Goal: Task Accomplishment & Management: Complete application form

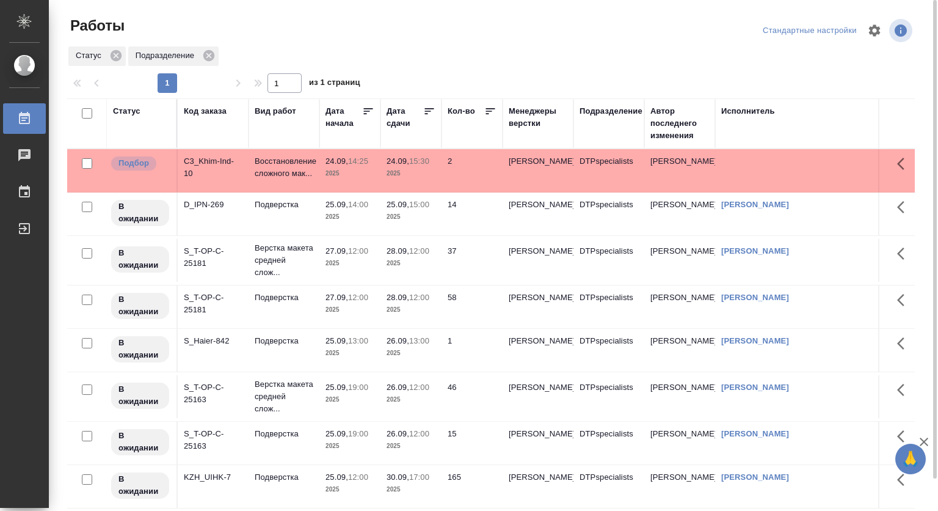
click at [391, 167] on span "24.09, 15:30" at bounding box center [411, 161] width 49 height 12
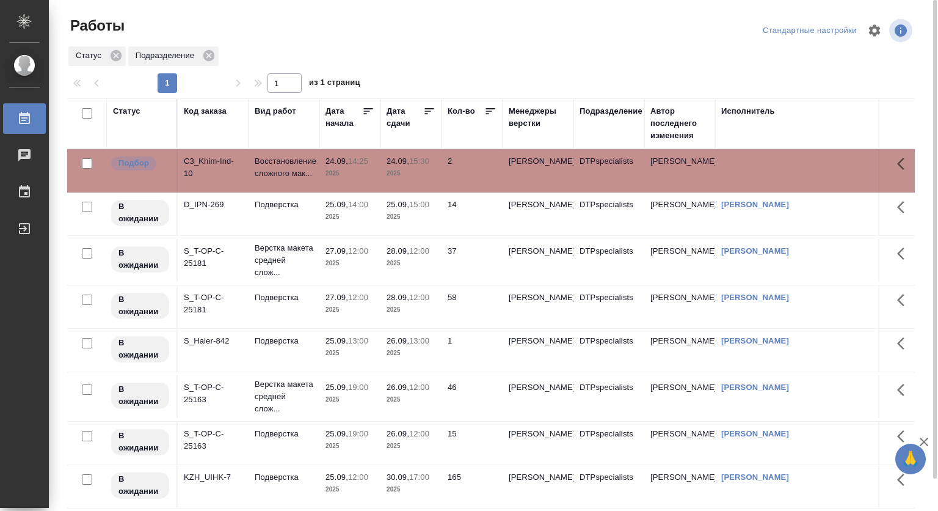
click at [391, 167] on span "24.09, 15:30" at bounding box center [411, 161] width 49 height 12
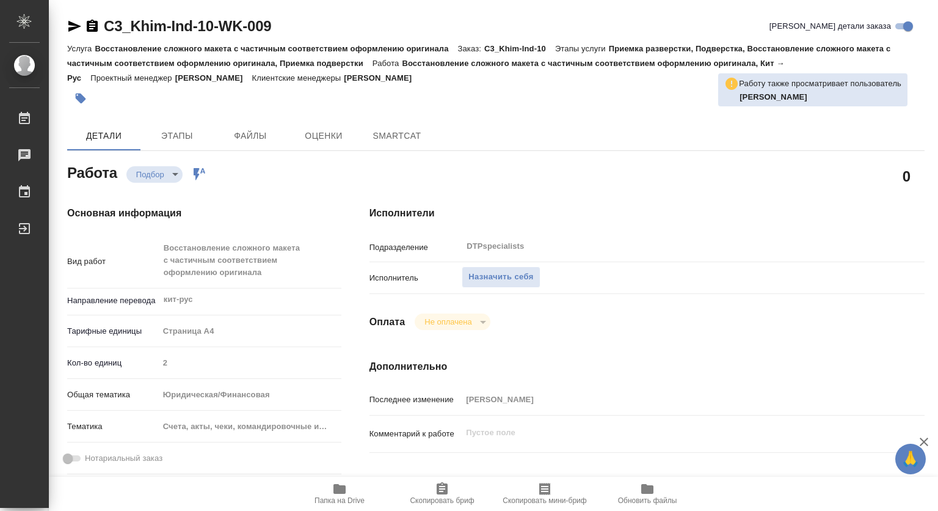
type textarea "x"
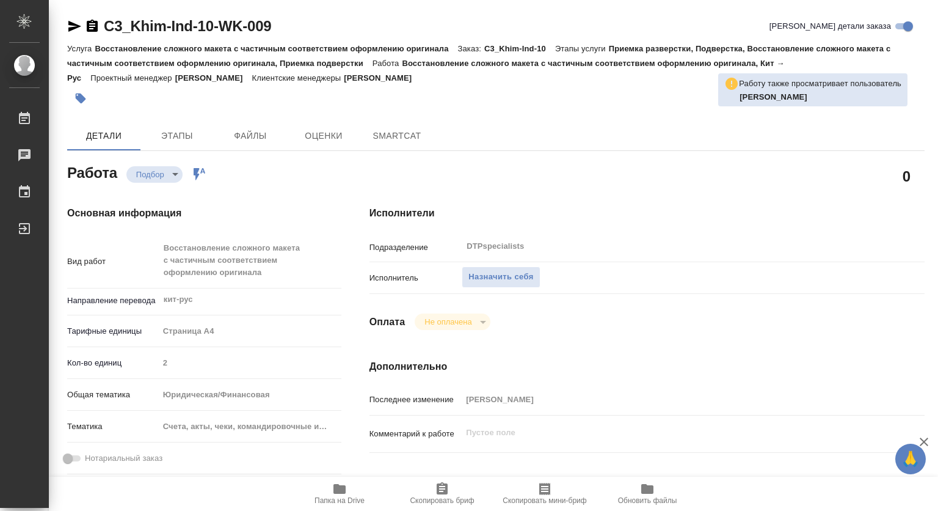
type textarea "x"
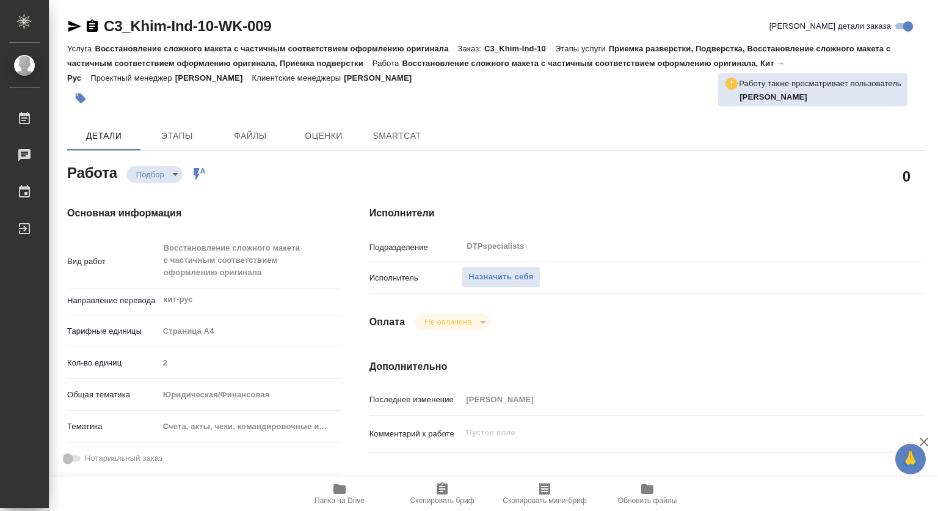
type textarea "x"
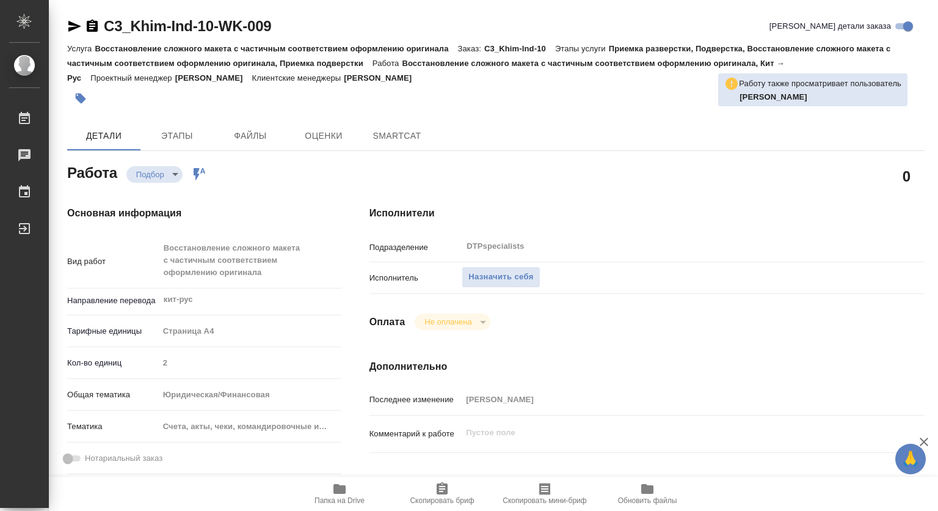
type textarea "x"
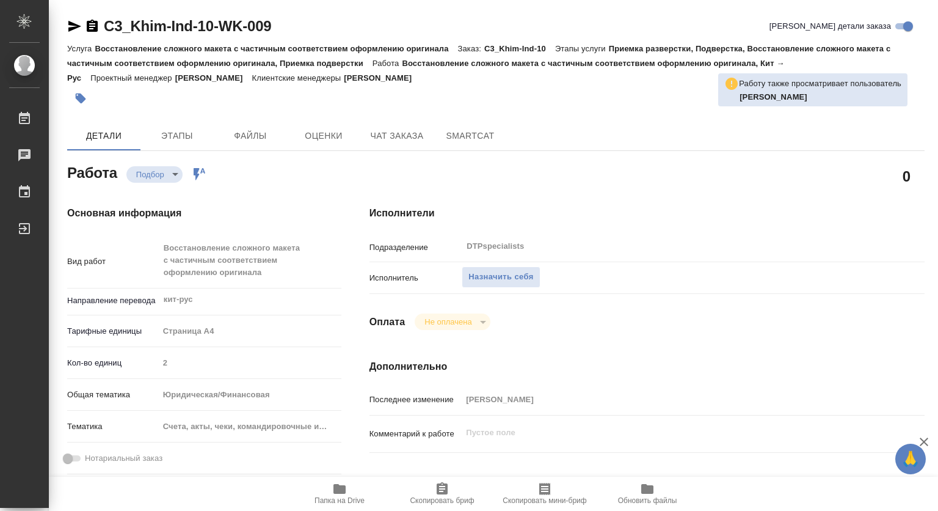
scroll to position [122, 0]
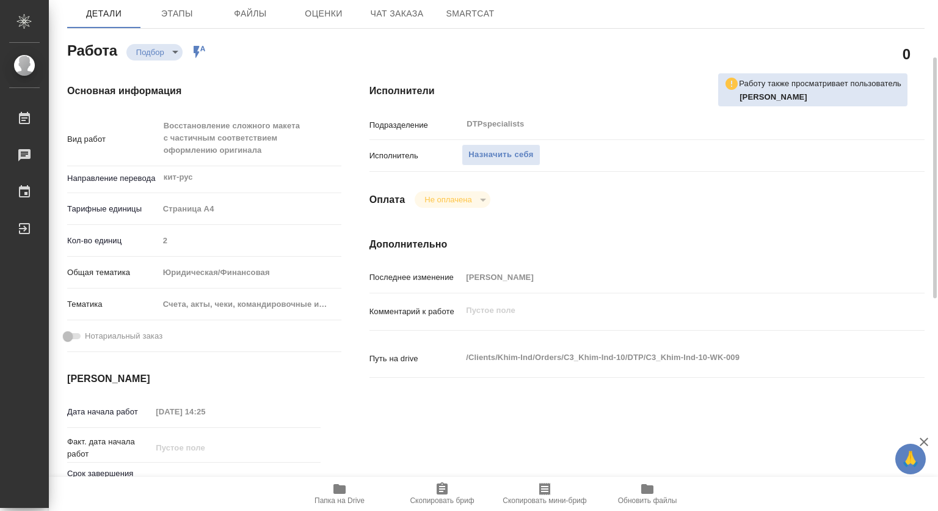
type textarea "x"
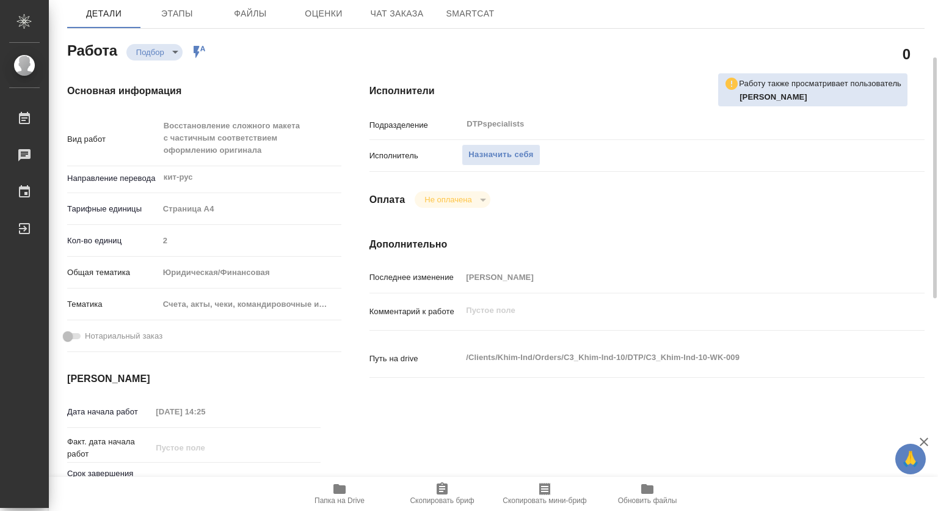
type textarea "x"
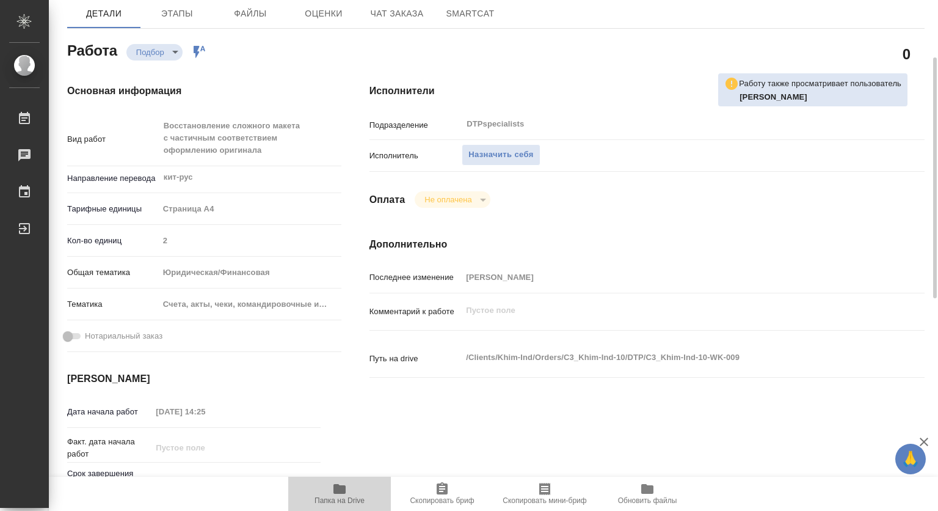
click at [340, 491] on icon "button" at bounding box center [340, 489] width 12 height 10
